Goal: Navigation & Orientation: Find specific page/section

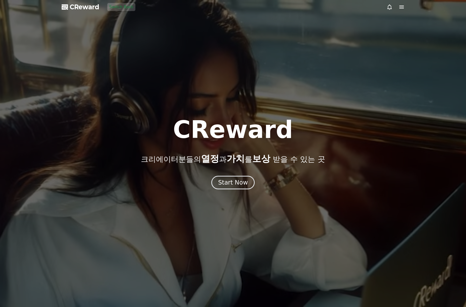
click at [258, 186] on div "Start Now" at bounding box center [233, 183] width 466 height 14
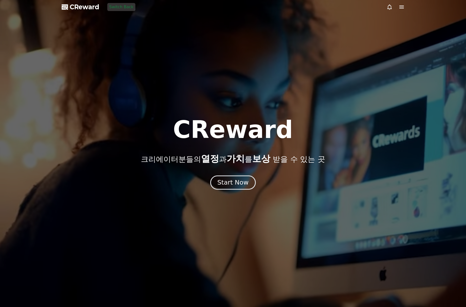
click at [246, 183] on div "Start Now" at bounding box center [232, 182] width 31 height 9
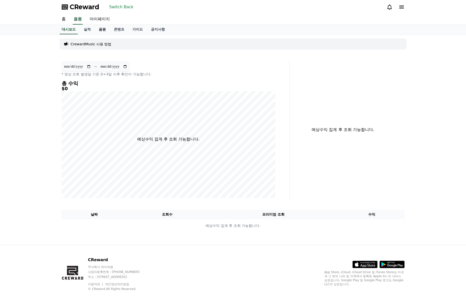
click at [105, 30] on link "음원" at bounding box center [102, 30] width 15 height 10
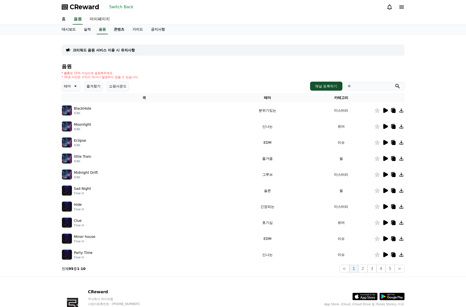
click at [119, 30] on link "콘텐츠" at bounding box center [119, 30] width 19 height 10
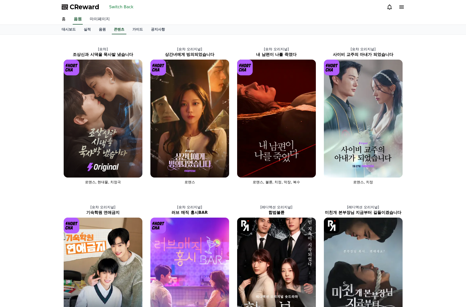
click at [98, 20] on link "마이페이지" at bounding box center [100, 19] width 28 height 11
select select "**********"
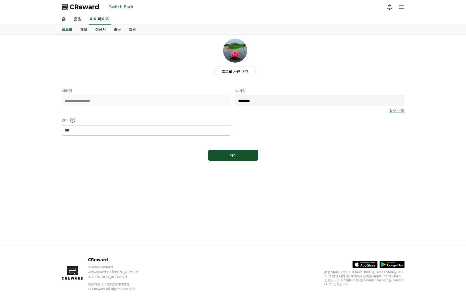
click at [92, 29] on link "정산서" at bounding box center [100, 30] width 19 height 10
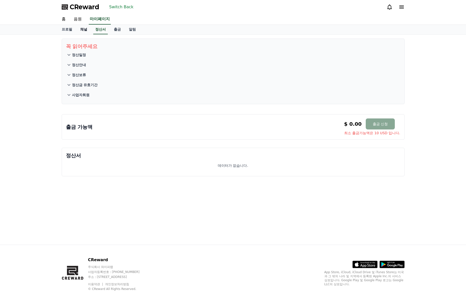
click at [80, 30] on link "채널" at bounding box center [83, 30] width 15 height 10
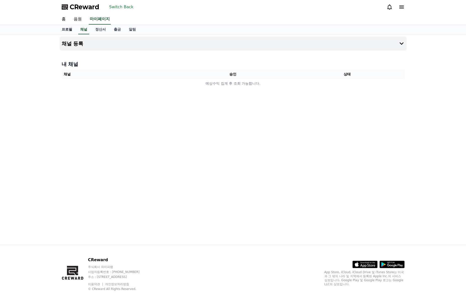
click at [64, 29] on link "프로필" at bounding box center [67, 30] width 19 height 10
select select "**********"
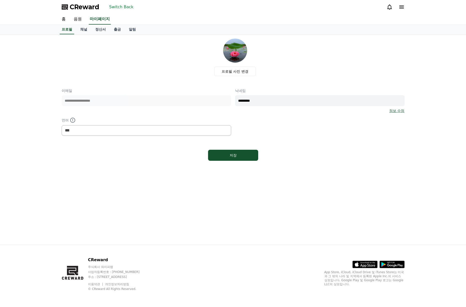
click at [125, 8] on button "Switch Back" at bounding box center [121, 7] width 28 height 8
